Goal: Task Accomplishment & Management: Use online tool/utility

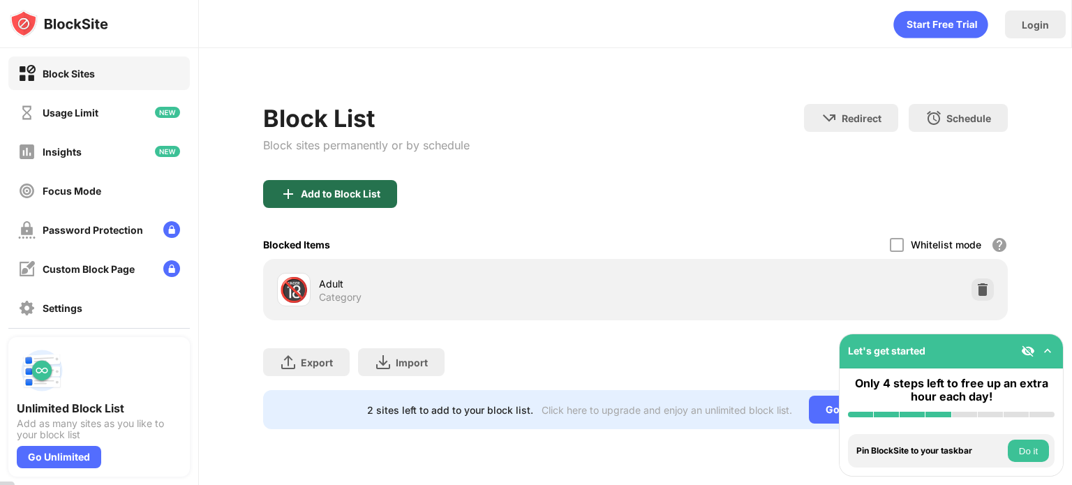
click at [357, 201] on div "Add to Block List" at bounding box center [330, 194] width 134 height 28
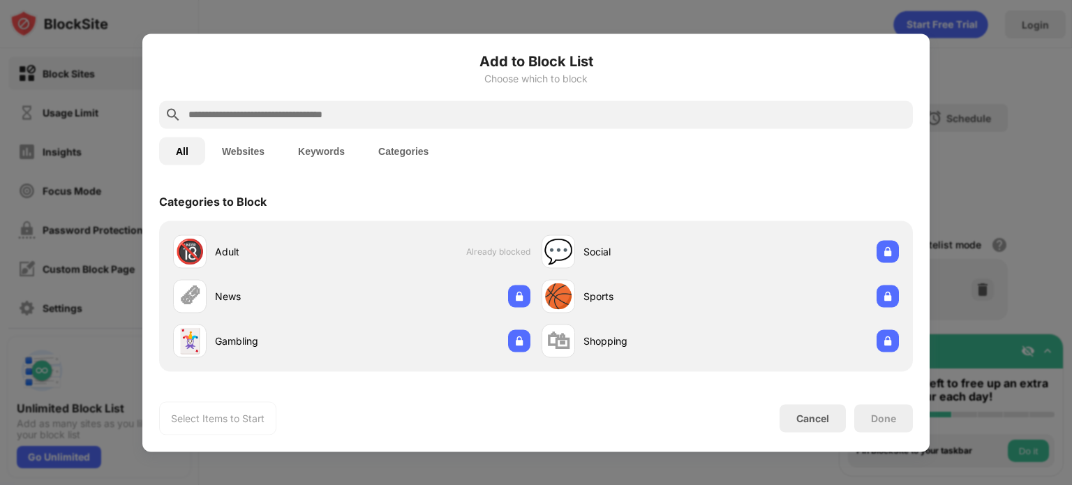
click at [385, 121] on input "text" at bounding box center [547, 114] width 721 height 17
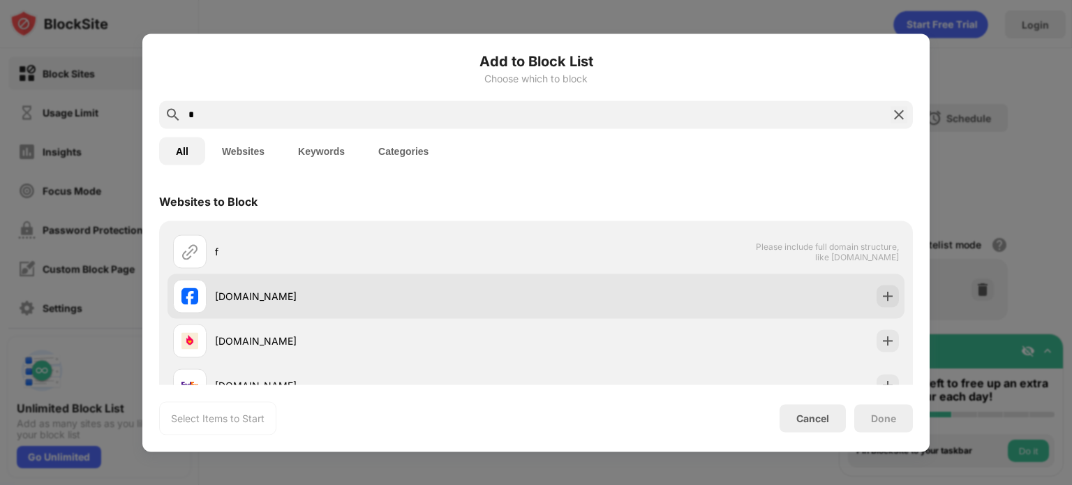
type input "*"
click at [327, 290] on div "[DOMAIN_NAME]" at bounding box center [375, 296] width 321 height 15
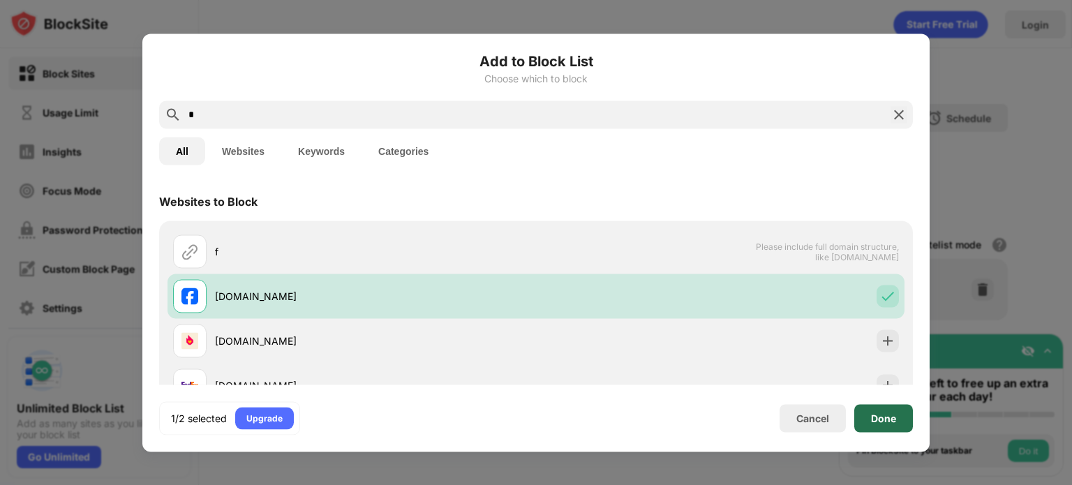
click at [871, 414] on div "Done" at bounding box center [883, 418] width 25 height 11
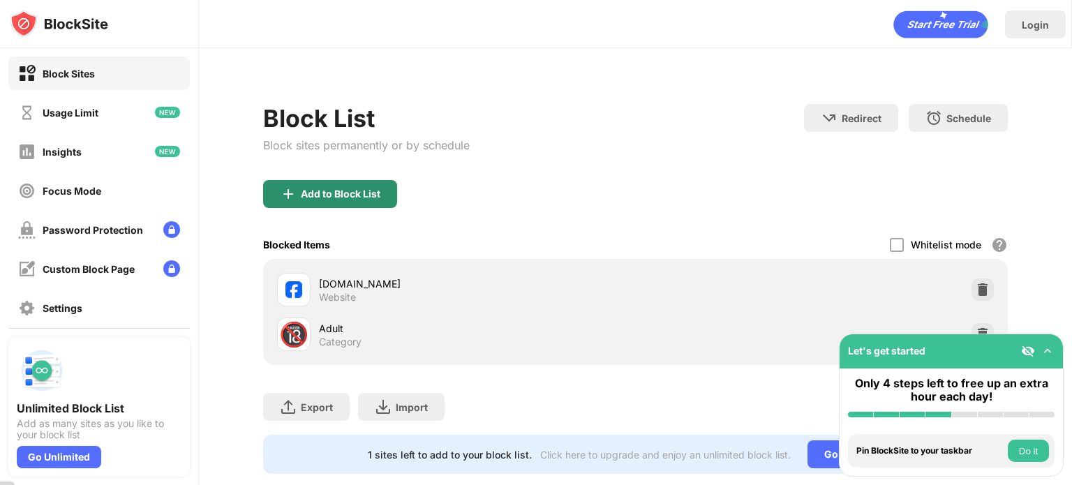
click at [362, 190] on div "Add to Block List" at bounding box center [341, 194] width 80 height 11
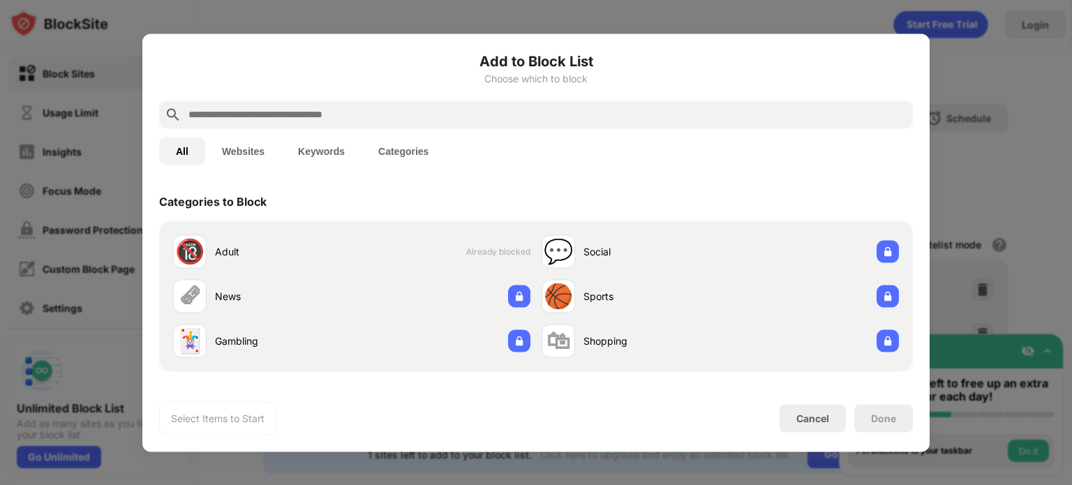
click at [366, 119] on input "text" at bounding box center [547, 114] width 721 height 17
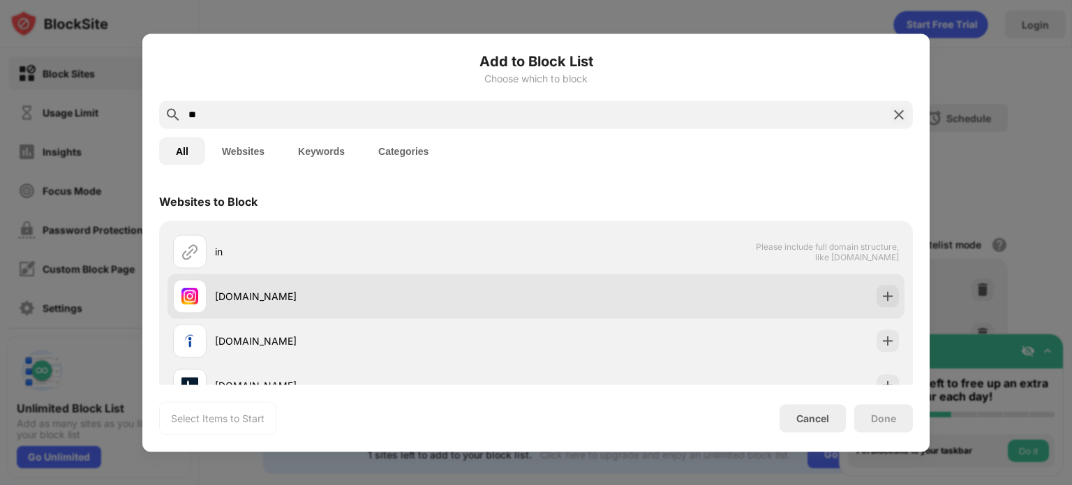
type input "**"
click at [332, 279] on div "[DOMAIN_NAME]" at bounding box center [536, 296] width 737 height 45
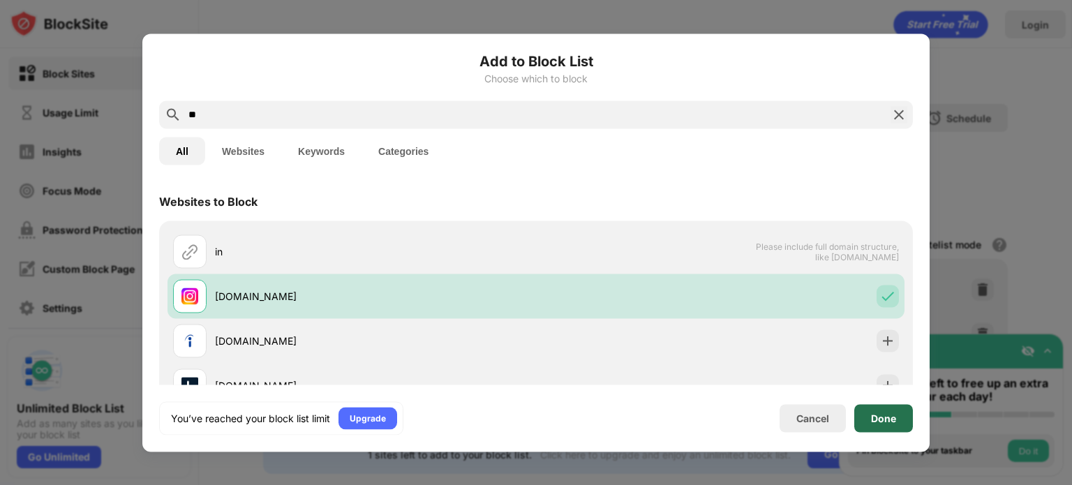
click at [874, 427] on div "Done" at bounding box center [884, 418] width 59 height 28
